Goal: Task Accomplishment & Management: Manage account settings

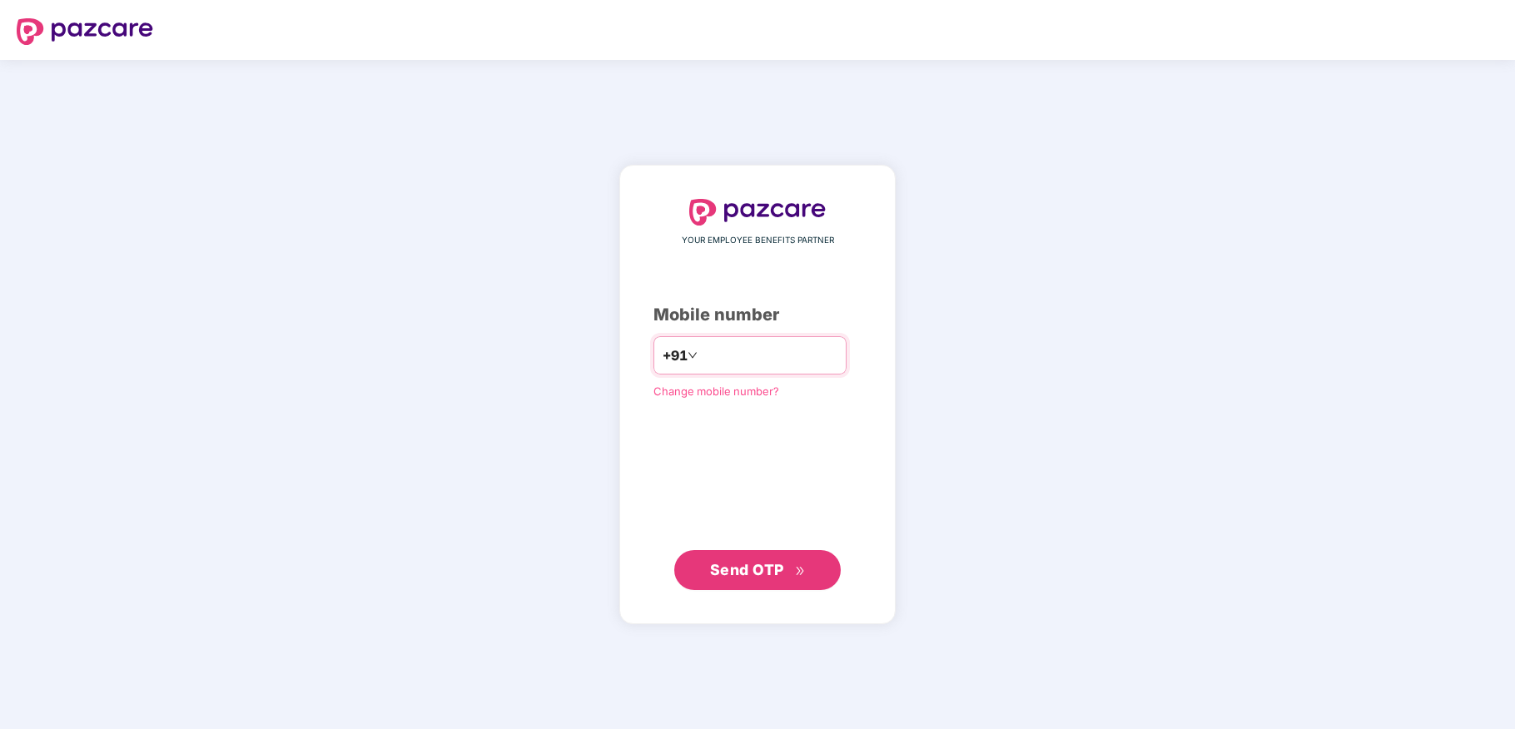
click at [740, 344] on input "number" at bounding box center [769, 355] width 136 height 27
type input "**********"
click at [739, 564] on span "Send OTP" at bounding box center [747, 568] width 74 height 17
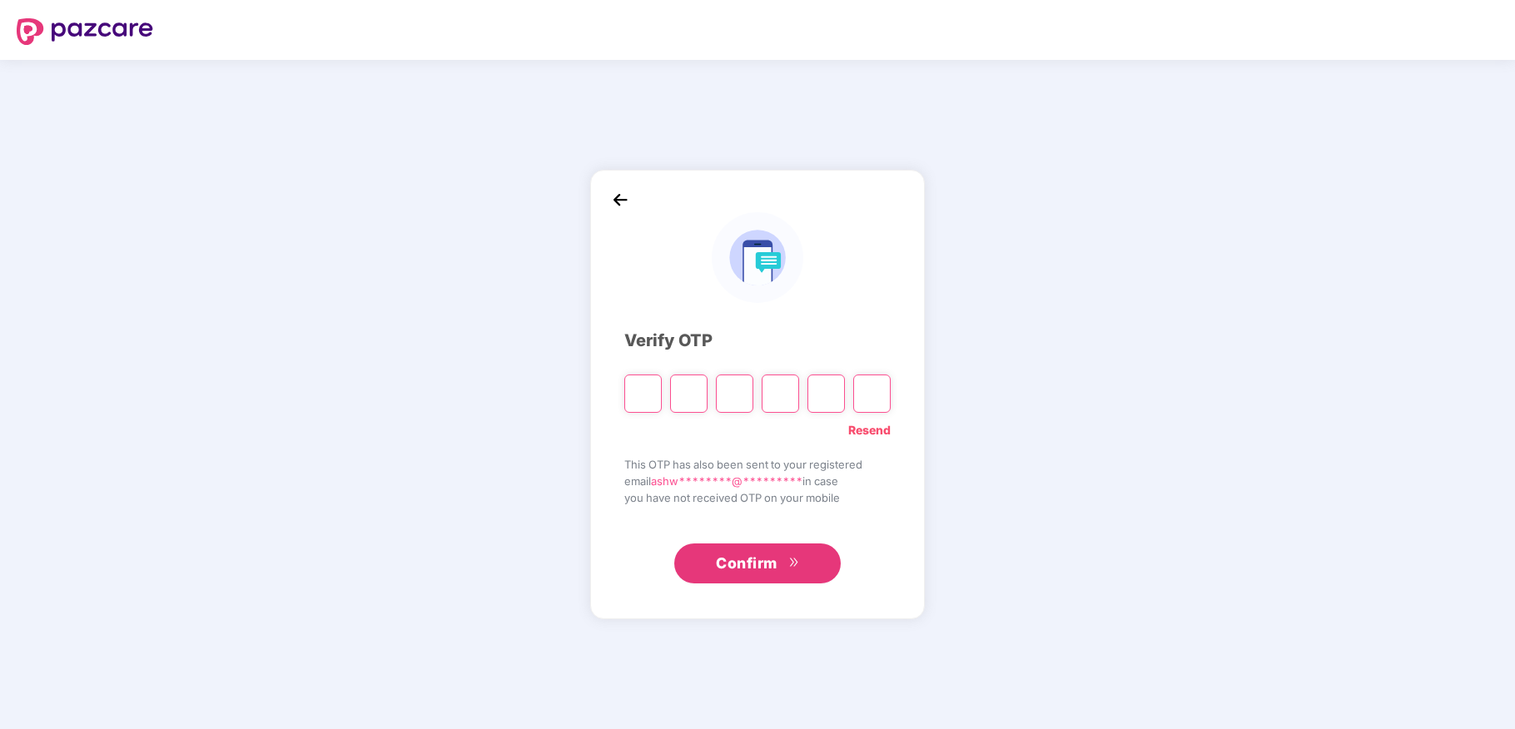
type input "*"
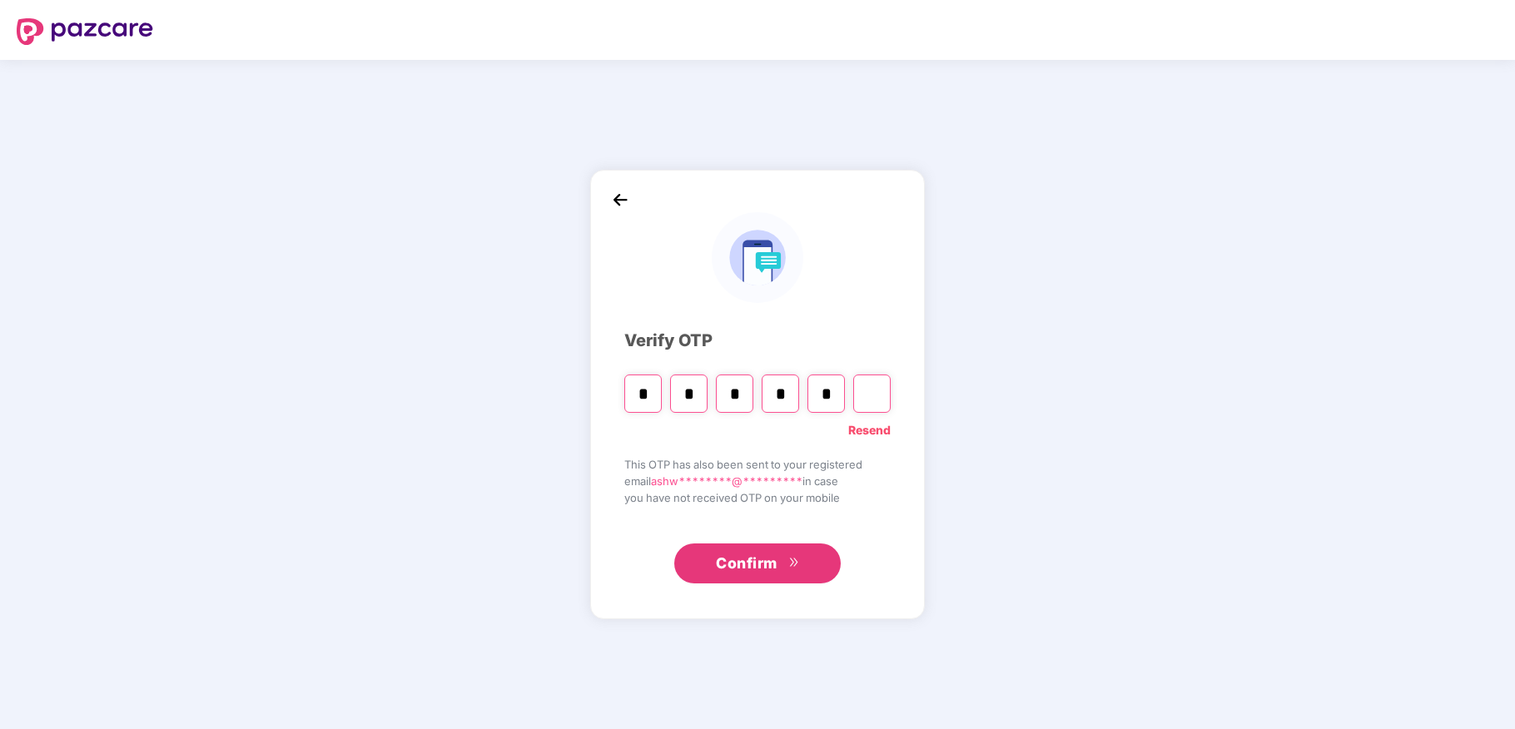
type input "*"
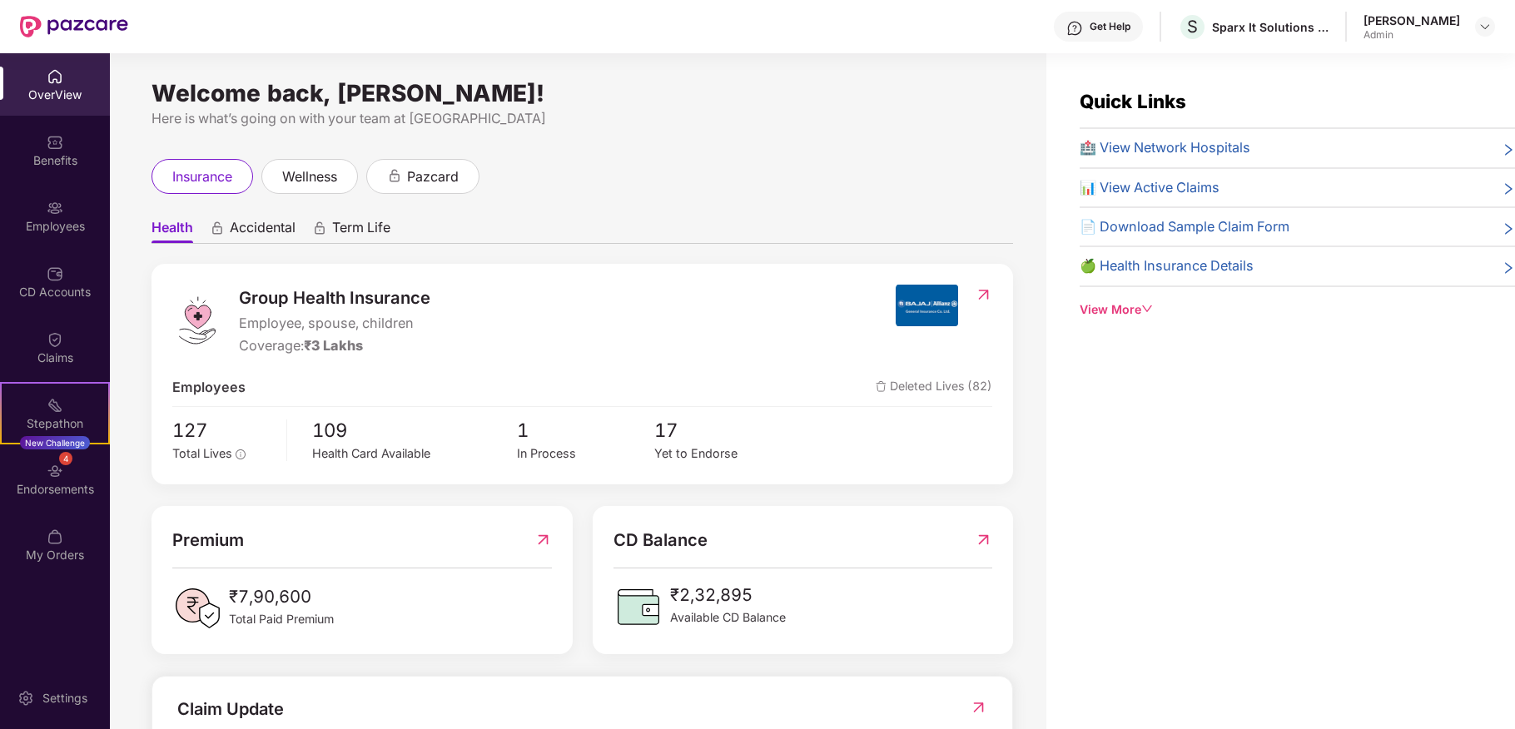
click at [842, 176] on div "insurance wellness pazcard" at bounding box center [581, 176] width 861 height 35
click at [47, 233] on div "Employees" at bounding box center [55, 226] width 110 height 17
